Goal: Task Accomplishment & Management: Use online tool/utility

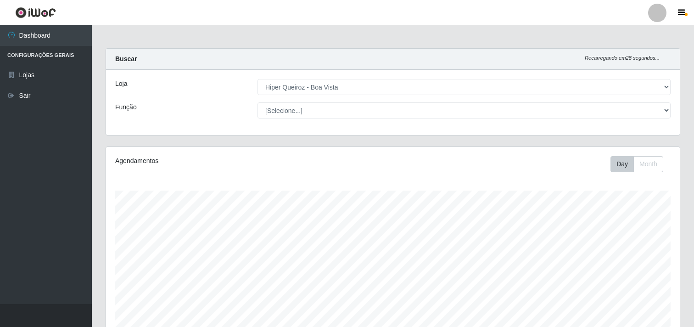
select select "514"
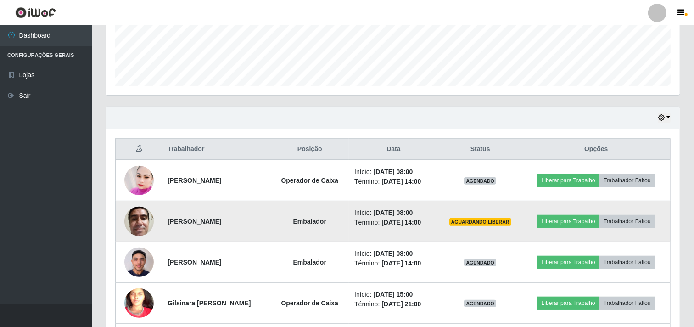
scroll to position [190, 574]
click at [575, 223] on button "Liberar para Trabalho" at bounding box center [568, 221] width 62 height 13
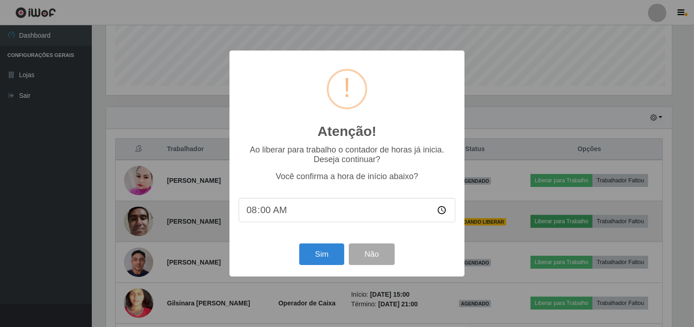
scroll to position [190, 568]
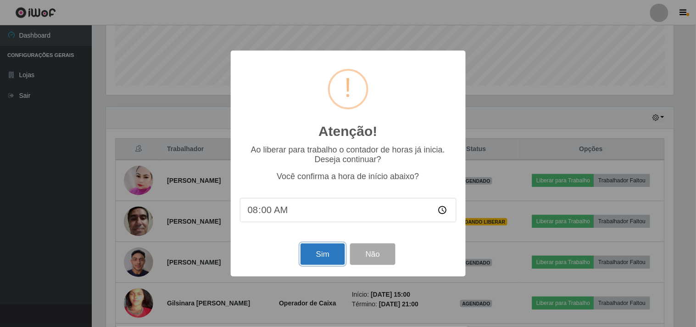
click at [329, 251] on button "Sim" at bounding box center [323, 254] width 45 height 22
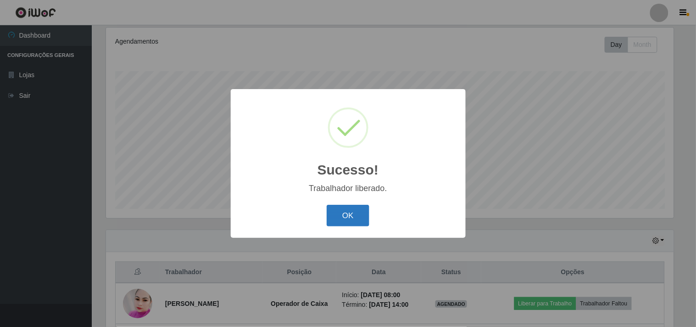
drag, startPoint x: 349, startPoint y: 216, endPoint x: 335, endPoint y: 203, distance: 18.9
click at [347, 214] on button "OK" at bounding box center [348, 216] width 43 height 22
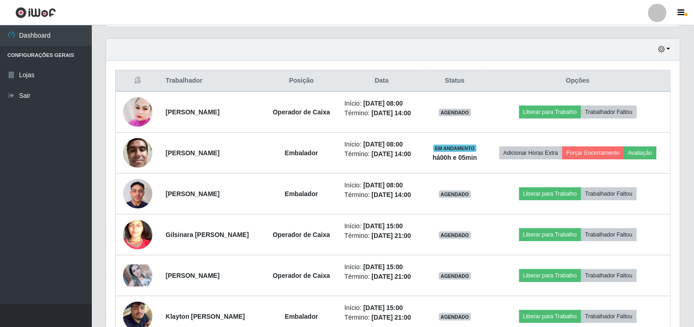
scroll to position [323, 0]
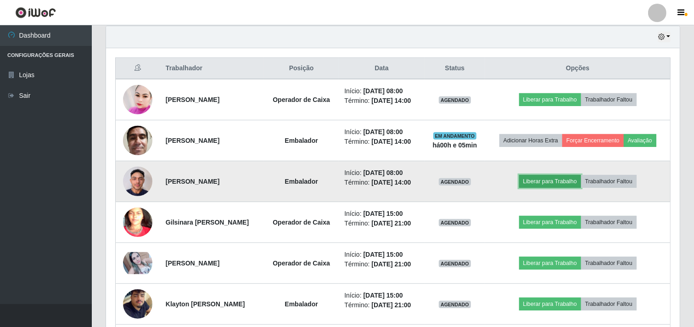
click at [549, 182] on button "Liberar para Trabalho" at bounding box center [550, 181] width 62 height 13
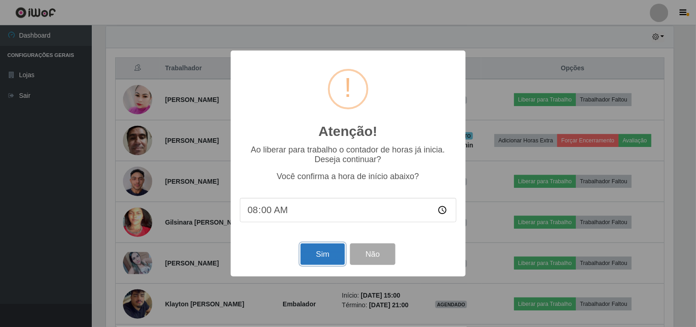
click at [325, 260] on button "Sim" at bounding box center [323, 254] width 45 height 22
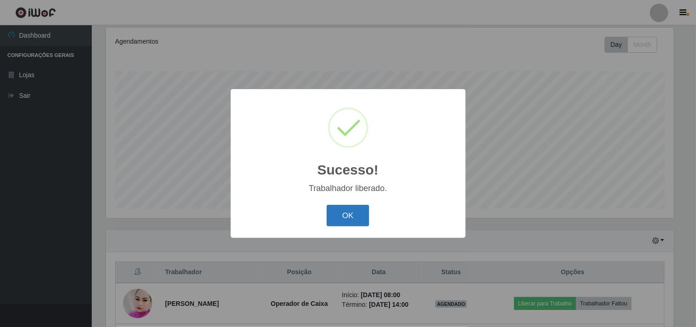
click at [349, 212] on button "OK" at bounding box center [348, 216] width 43 height 22
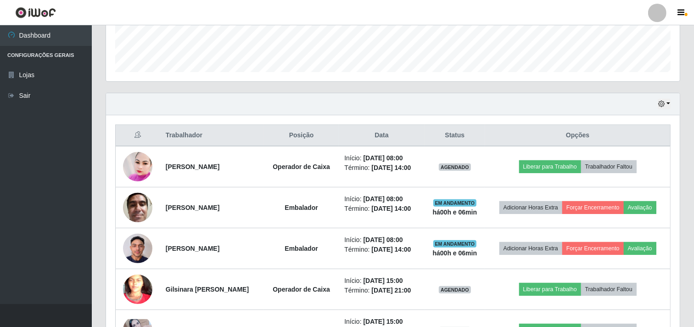
scroll to position [272, 0]
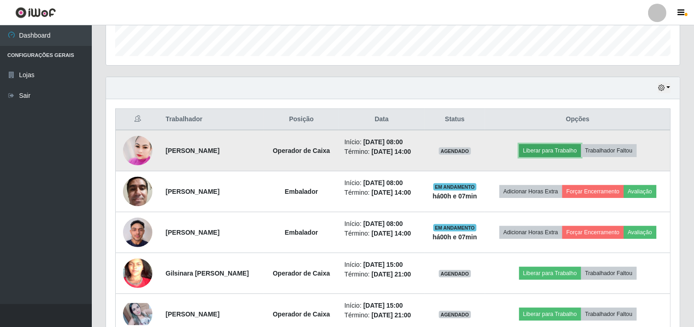
click at [557, 144] on button "Liberar para Trabalho" at bounding box center [550, 150] width 62 height 13
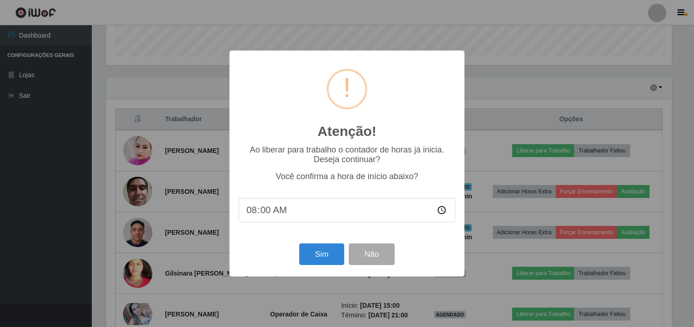
scroll to position [190, 568]
click at [259, 209] on input "08:00" at bounding box center [348, 210] width 217 height 24
type input "08:07"
click at [313, 254] on button "Sim" at bounding box center [323, 254] width 45 height 22
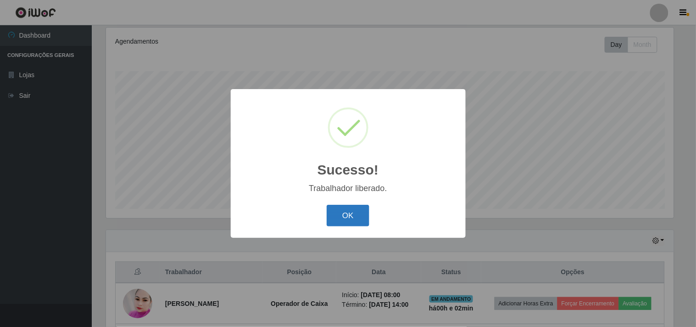
click at [351, 213] on button "OK" at bounding box center [348, 216] width 43 height 22
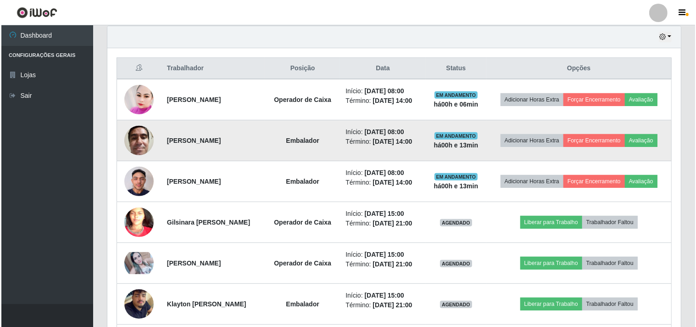
scroll to position [374, 0]
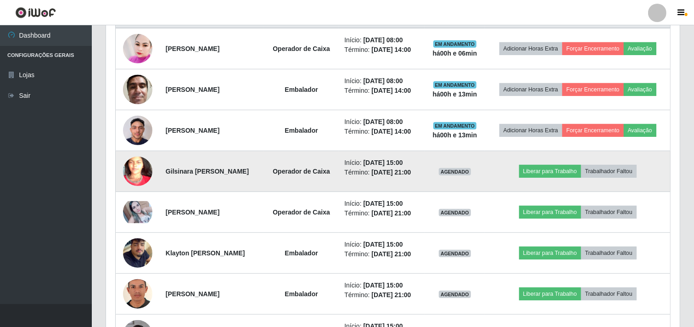
click at [131, 163] on img at bounding box center [137, 171] width 29 height 64
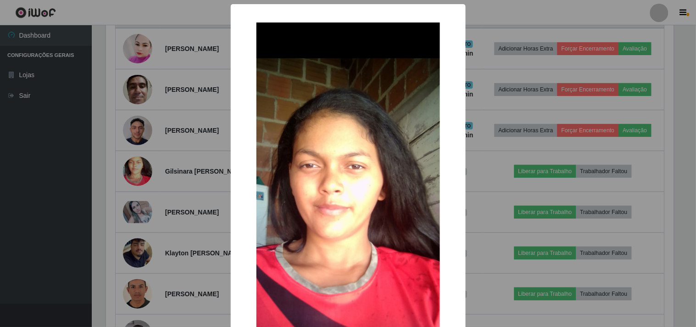
click at [335, 170] on img at bounding box center [348, 221] width 184 height 398
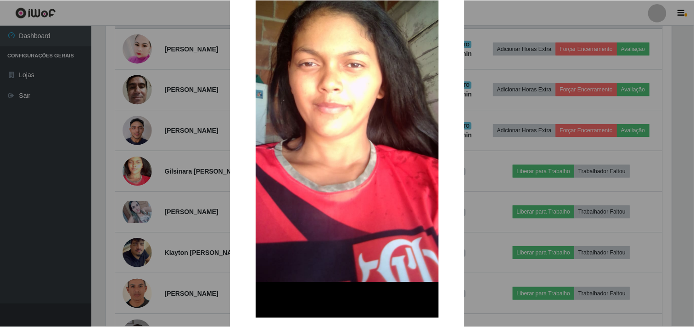
scroll to position [150, 0]
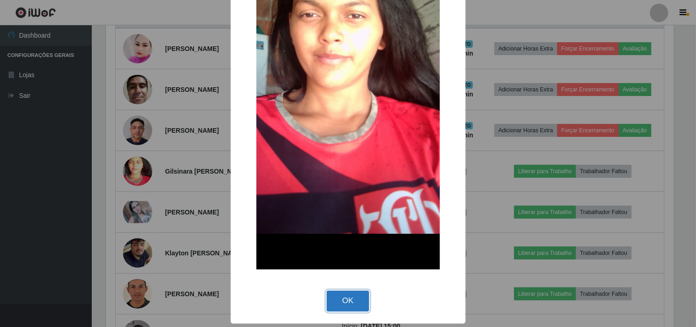
click at [340, 296] on button "OK" at bounding box center [348, 301] width 43 height 22
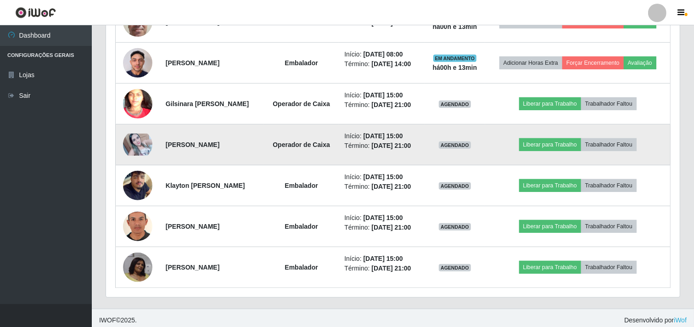
scroll to position [446, 0]
